Goal: Transaction & Acquisition: Obtain resource

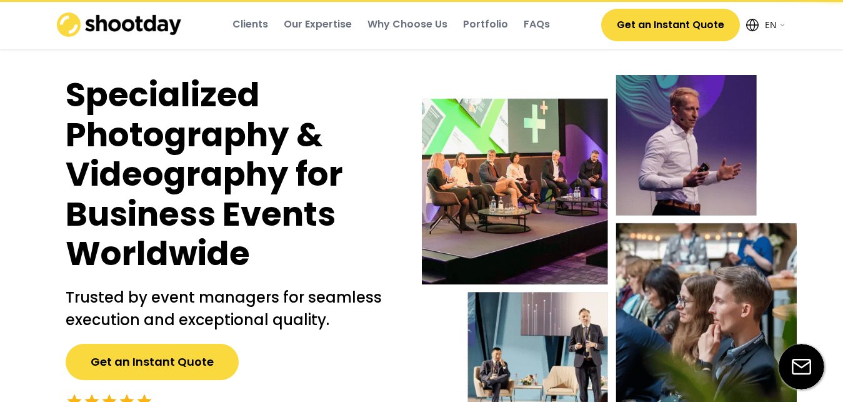
select select ""en""
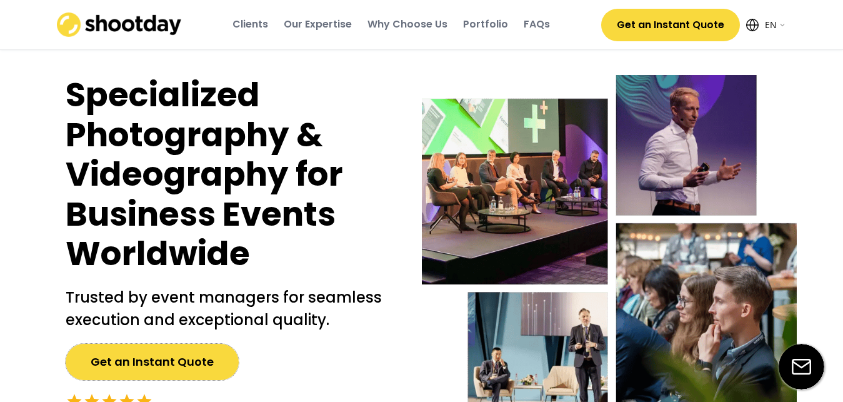
click at [160, 354] on button "Get an Instant Quote" at bounding box center [152, 362] width 173 height 36
drag, startPoint x: 160, startPoint y: 354, endPoint x: 714, endPoint y: 255, distance: 563.1
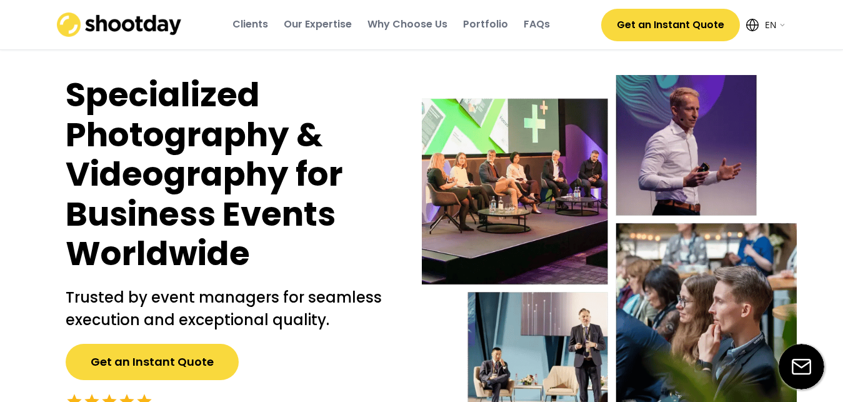
click at [714, 255] on div "Specialized Photography & Videography for Business Events Worldwide Trusted by …" at bounding box center [422, 261] width 750 height 434
